Goal: Task Accomplishment & Management: Complete application form

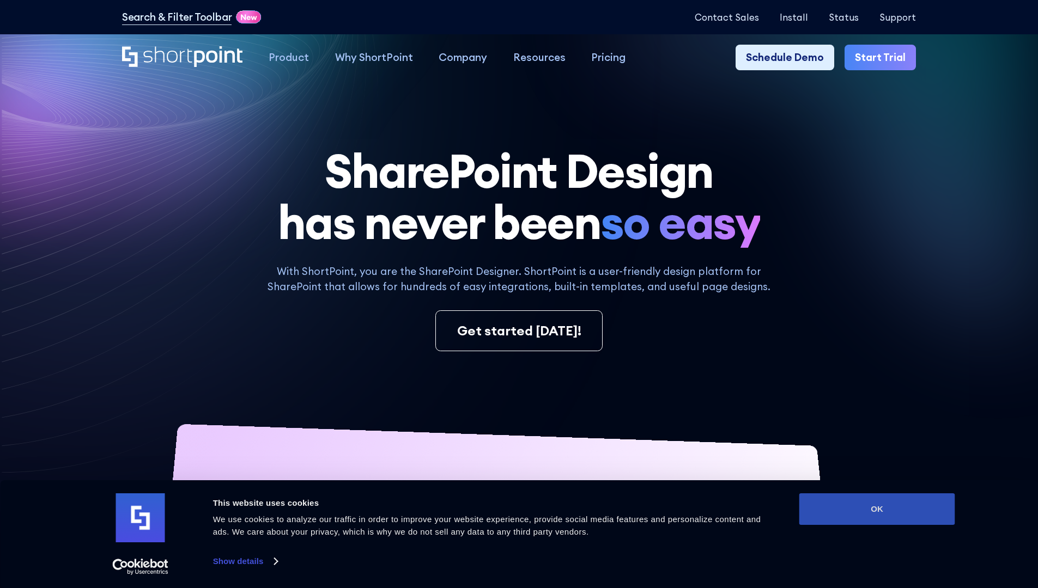
click at [877, 509] on button "OK" at bounding box center [877, 510] width 156 height 32
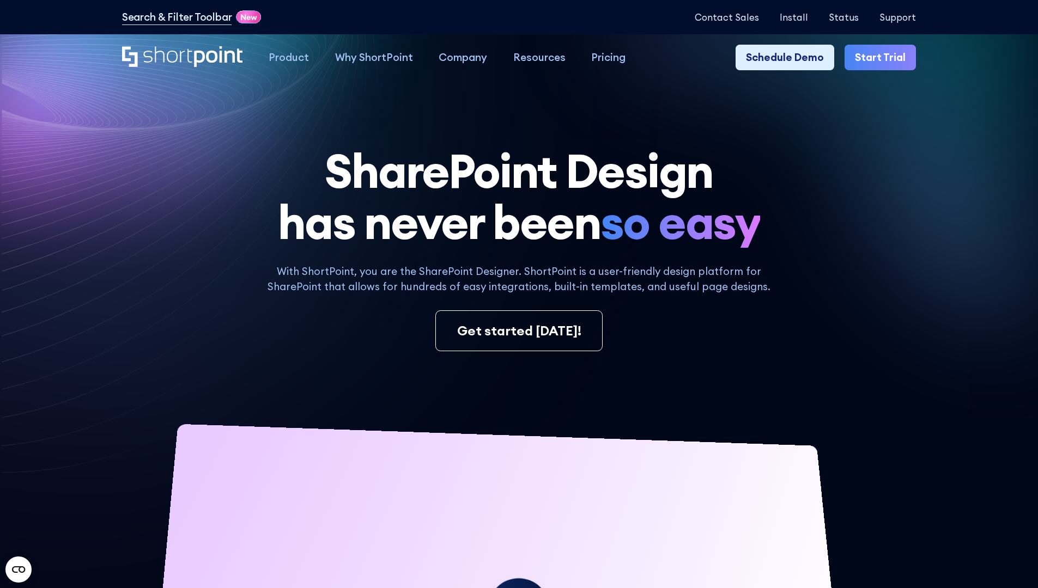
click at [884, 58] on link "Start Trial" at bounding box center [879, 58] width 71 height 26
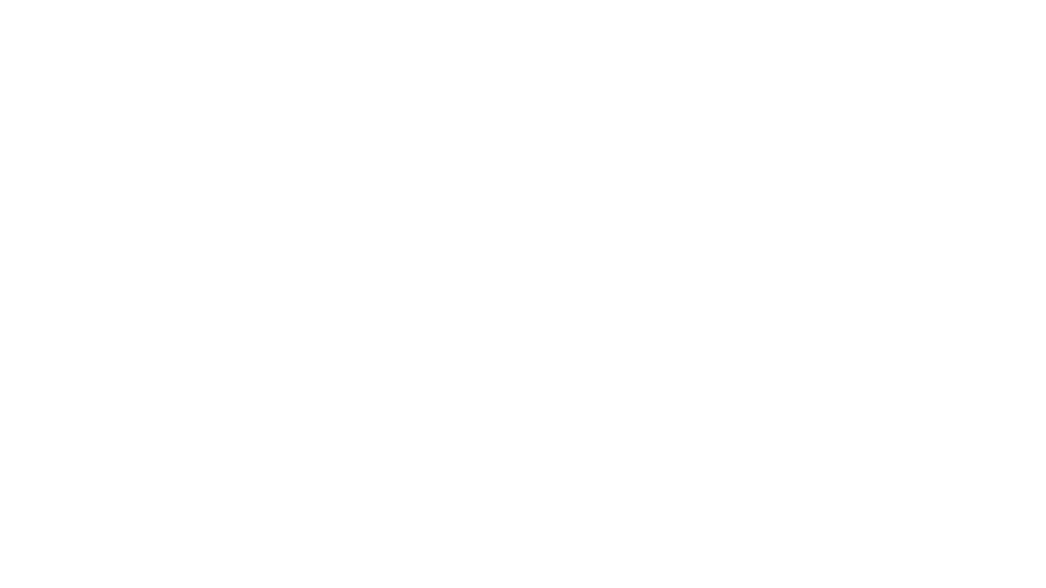
type input "Archebald"
type input "Berkuskv"
type input "2125556789"
select select "Microsoft 365"
type input "2125556789"
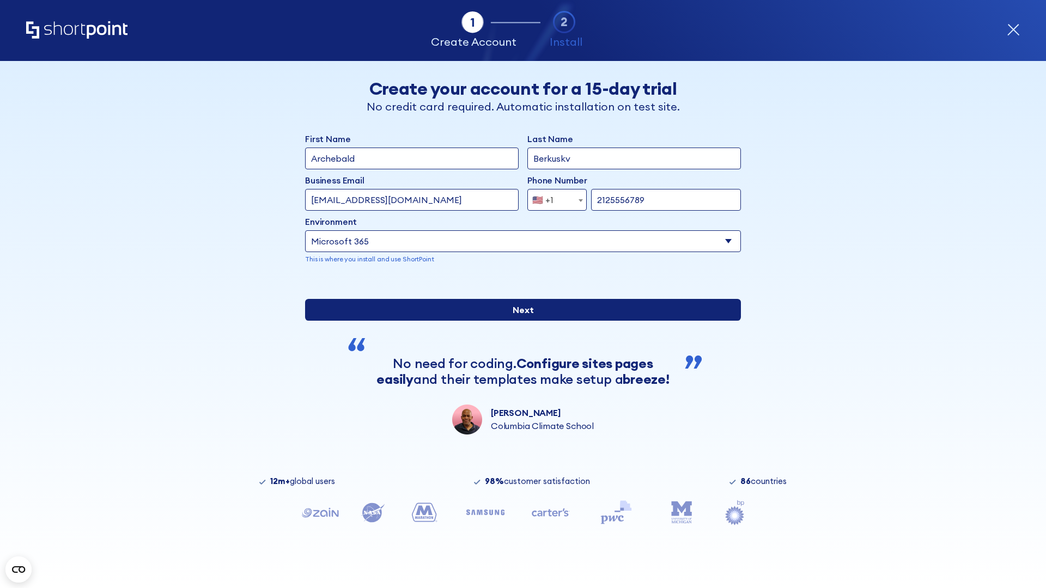
click at [519, 412] on div "First Name Archebald Last Name Berkuskv Business Email Invalid Email Address [E…" at bounding box center [523, 283] width 436 height 302
click at [519, 321] on input "Next" at bounding box center [523, 310] width 436 height 22
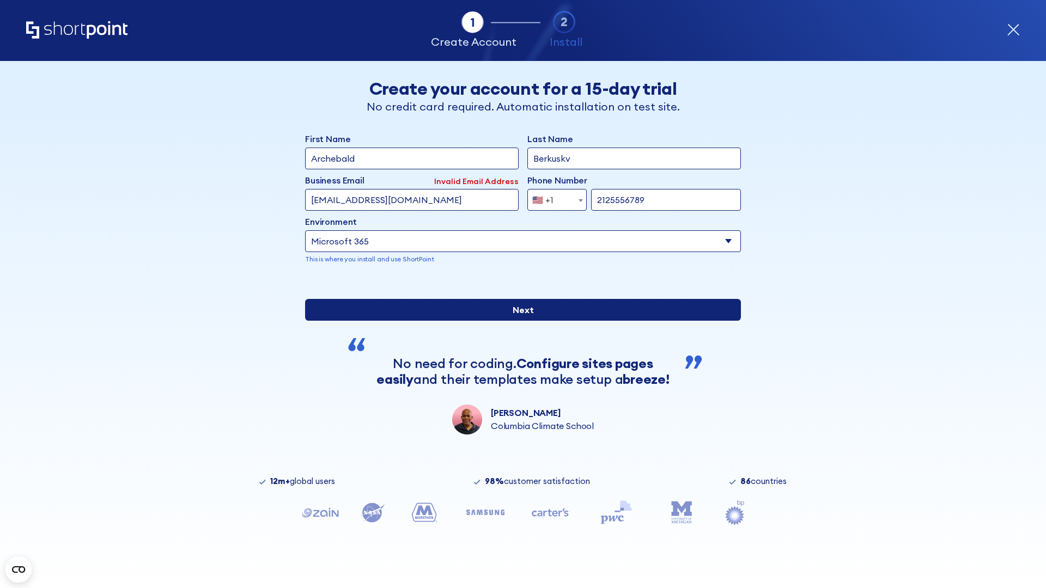
click at [519, 321] on input "Next" at bounding box center [523, 310] width 436 height 22
type input "[EMAIL_ADDRESS][DOMAIN_NAME]"
click at [519, 321] on input "Next" at bounding box center [523, 310] width 436 height 22
